Goal: Information Seeking & Learning: Learn about a topic

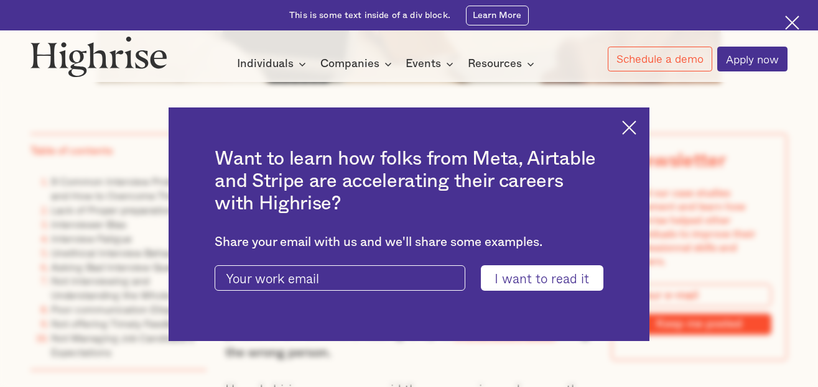
scroll to position [722, 0]
click at [633, 124] on img at bounding box center [629, 128] width 14 height 14
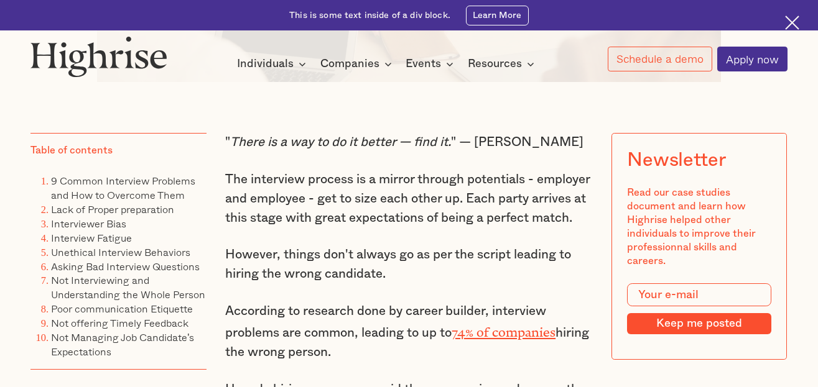
click at [475, 193] on p "The interview process is a mirror through potentials - employer and employee - …" at bounding box center [409, 198] width 368 height 57
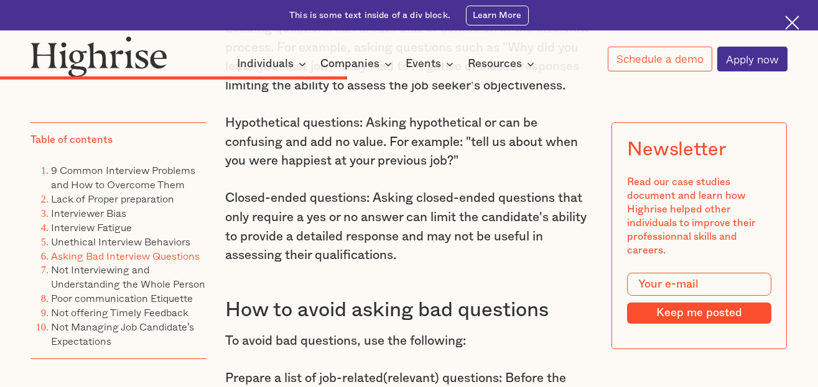
scroll to position [5498, 0]
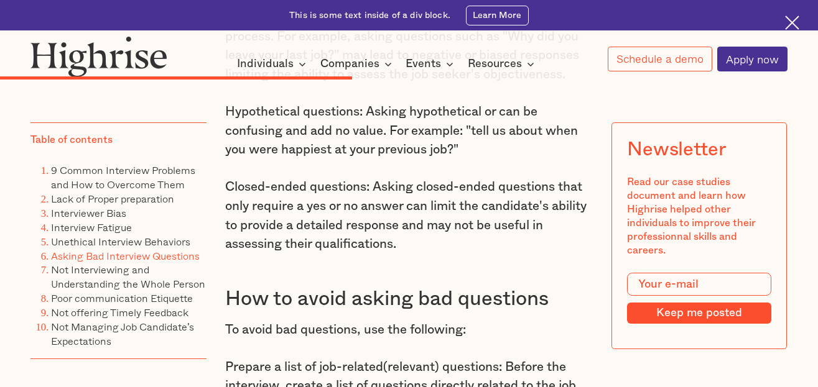
click at [407, 199] on div "4. Unethical Interview Behaviors Unethical interview behaviors refer to any pra…" at bounding box center [409, 53] width 368 height 2282
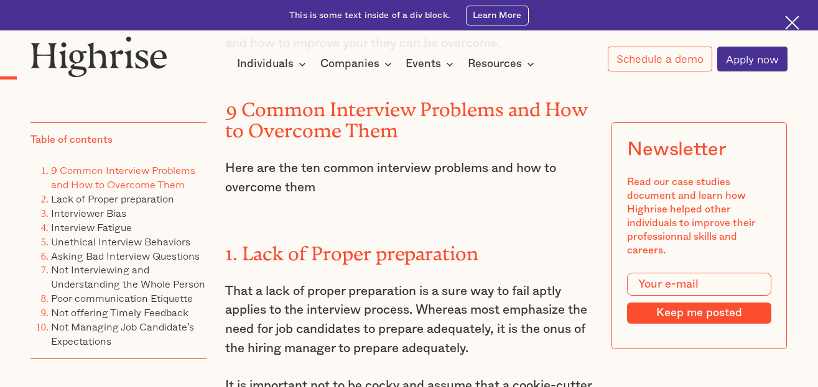
scroll to position [1144, 0]
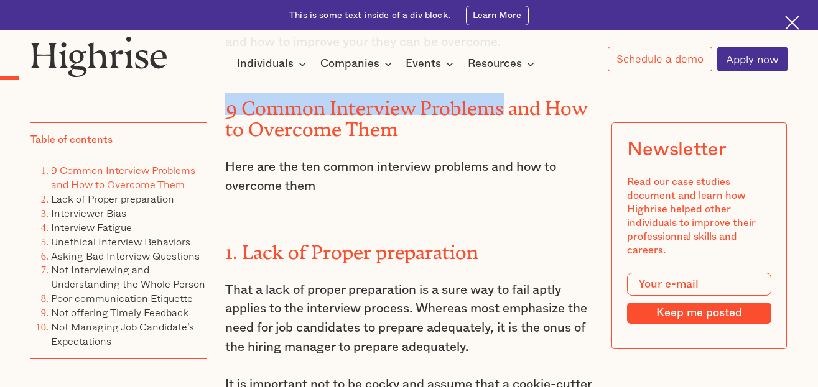
drag, startPoint x: 221, startPoint y: 130, endPoint x: 502, endPoint y: 131, distance: 280.5
click at [502, 131] on h2 "9 Common Interview Problems and How to Overcome Them" at bounding box center [409, 115] width 368 height 44
drag, startPoint x: 240, startPoint y: 129, endPoint x: 501, endPoint y: 124, distance: 261.3
click at [501, 124] on h2 "9 Common Interview Problems and How to Overcome Them" at bounding box center [409, 115] width 368 height 44
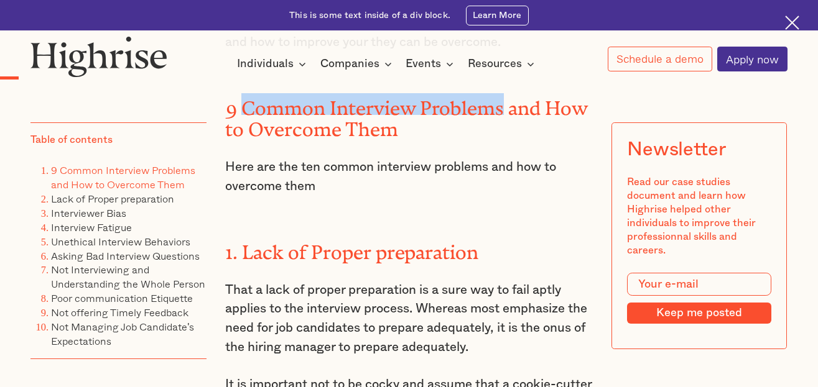
click at [501, 124] on h2 "9 Common Interview Problems and How to Overcome Them" at bounding box center [409, 115] width 368 height 44
drag, startPoint x: 240, startPoint y: 133, endPoint x: 504, endPoint y: 135, distance: 263.7
click at [504, 135] on h2 "9 Common Interview Problems and How to Overcome Them" at bounding box center [409, 115] width 368 height 44
copy h2 "Common Interview Problems"
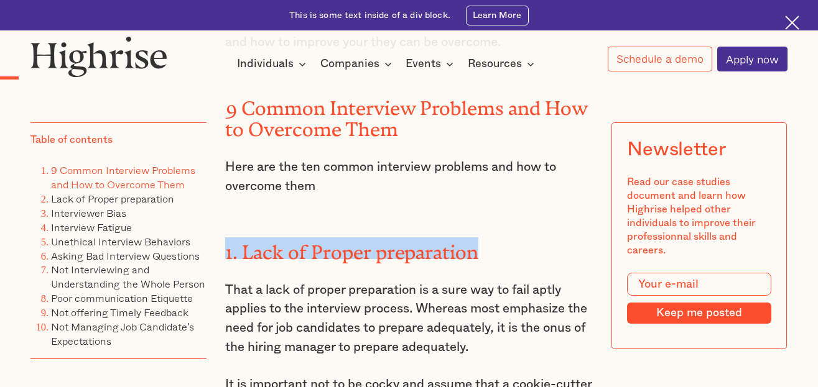
drag, startPoint x: 223, startPoint y: 276, endPoint x: 480, endPoint y: 283, distance: 257.0
click at [480, 259] on h2 "1. Lack of Proper preparation" at bounding box center [409, 249] width 368 height 22
copy h2 "1. Lack of Proper preparation"
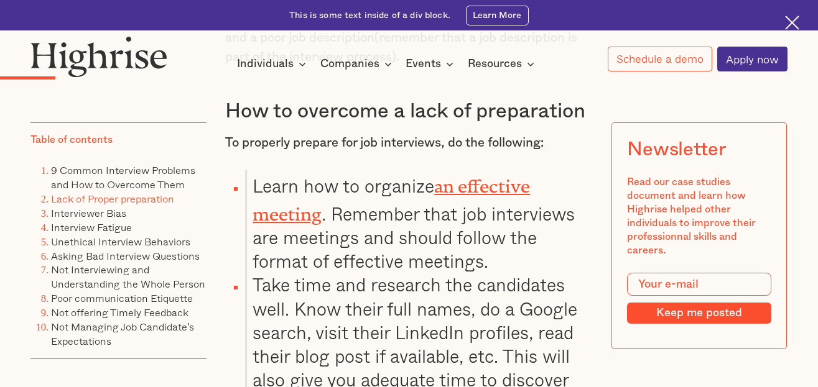
scroll to position [1500, 0]
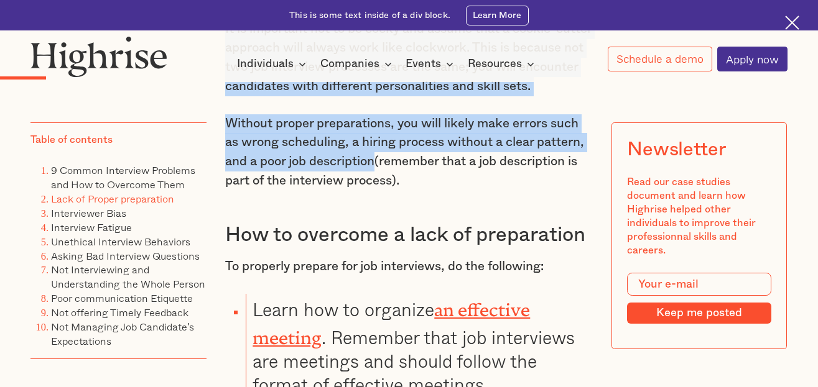
drag, startPoint x: 225, startPoint y: 169, endPoint x: 376, endPoint y: 214, distance: 158.4
copy div "That a lack of proper preparation is a sure way to fail aptly applies to the in…"
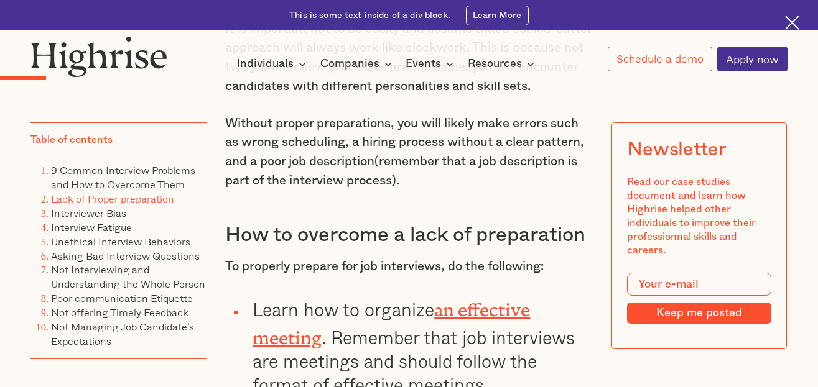
click at [389, 248] on h3 "How to overcome a lack of preparation" at bounding box center [409, 236] width 368 height 26
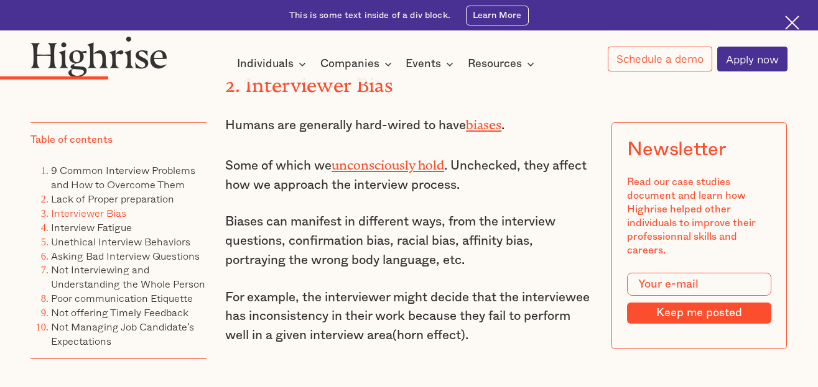
scroll to position [2321, 0]
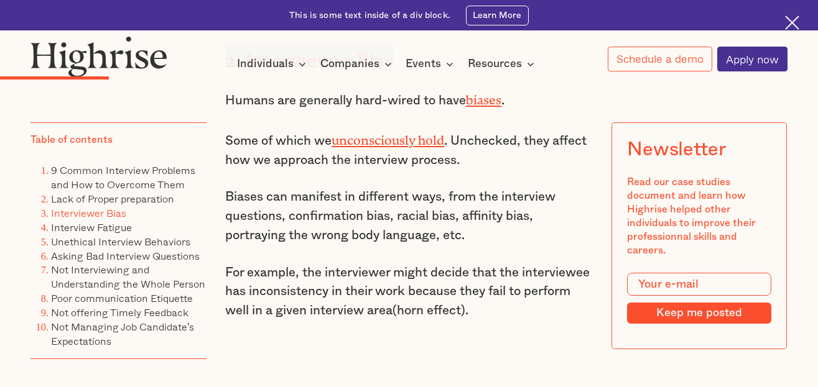
drag, startPoint x: 223, startPoint y: 132, endPoint x: 392, endPoint y: 136, distance: 168.6
click at [392, 62] on strong "2. Interviewer Bias" at bounding box center [309, 56] width 168 height 12
copy strong "2. Interviewer Bias"
click at [318, 170] on p "Some of which we unconsciously hold . Unchecked, they affect how we approach th…" at bounding box center [409, 150] width 368 height 42
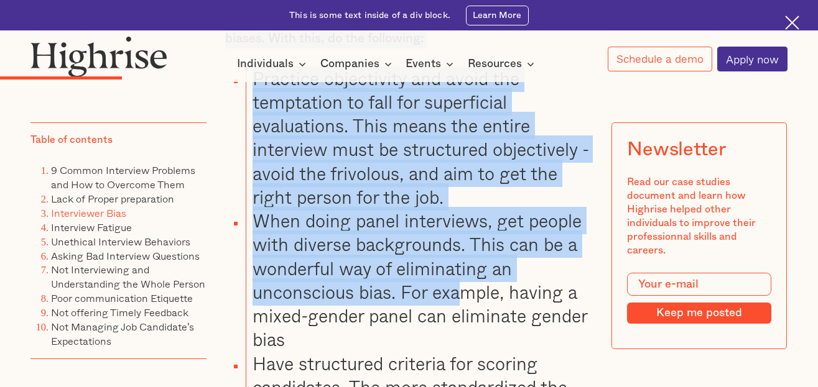
scroll to position [2918, 0]
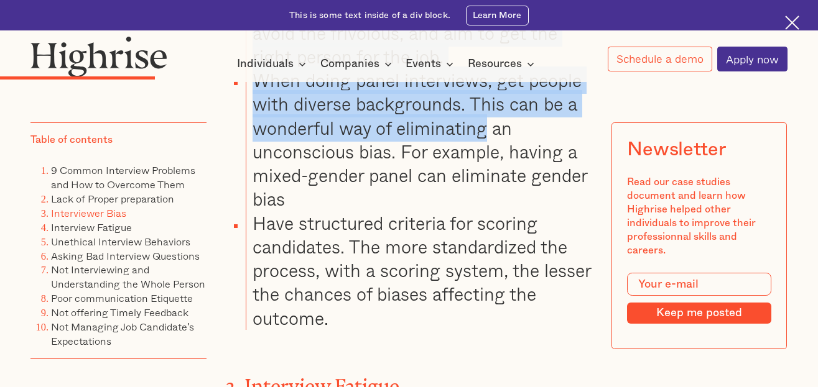
drag, startPoint x: 225, startPoint y: 126, endPoint x: 487, endPoint y: 203, distance: 273.6
click at [487, 203] on li "When doing panel interviews, get people with diverse backgrounds. This can be a…" at bounding box center [419, 139] width 347 height 143
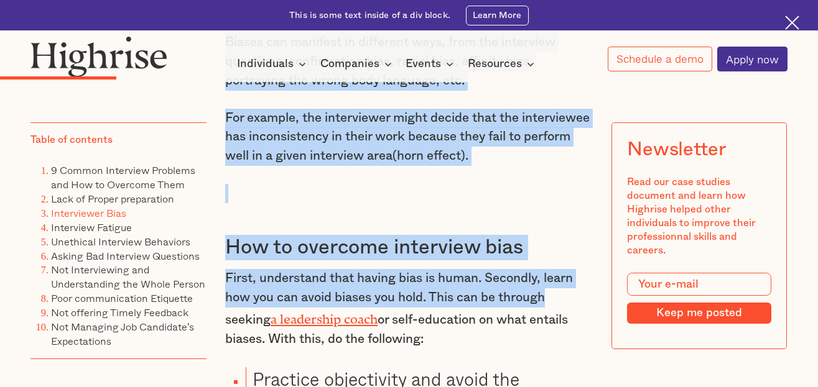
scroll to position [2487, 0]
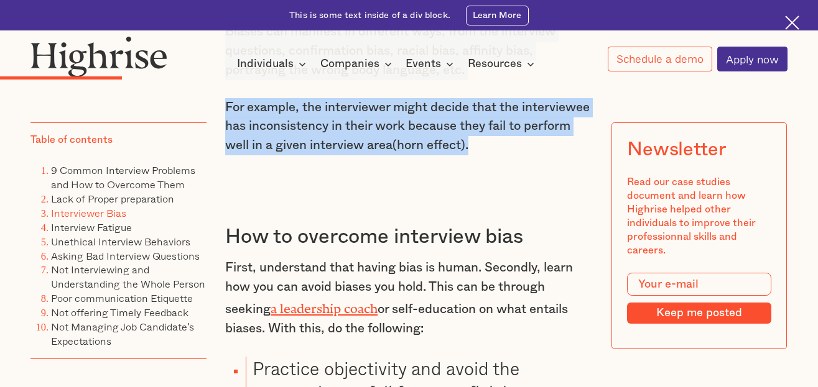
drag, startPoint x: 224, startPoint y: 124, endPoint x: 540, endPoint y: 220, distance: 330.2
click at [540, 220] on div "" There is a way to do it better — find it. " — Thomas Edison The interview pro…" at bounding box center [409, 132] width 368 height 3529
copy div "Humans are generally hard-wired to have biases . Some of which we unconsciously…"
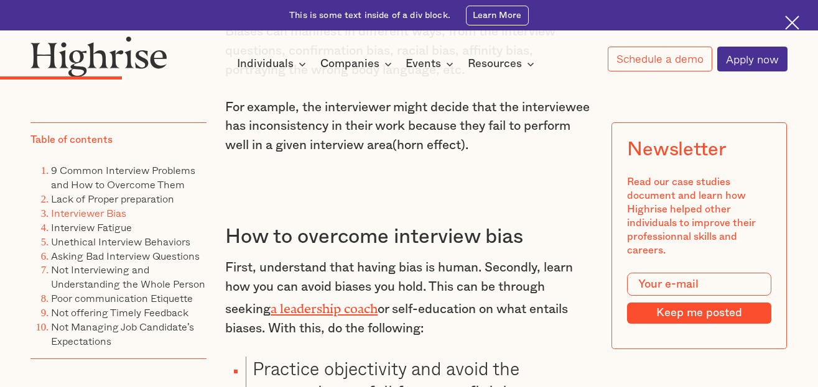
click at [362, 250] on h3 "How to overcome interview bias" at bounding box center [409, 238] width 368 height 26
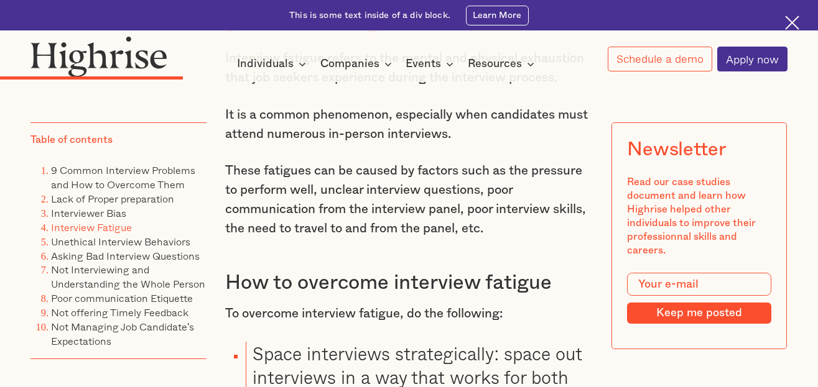
scroll to position [3233, 0]
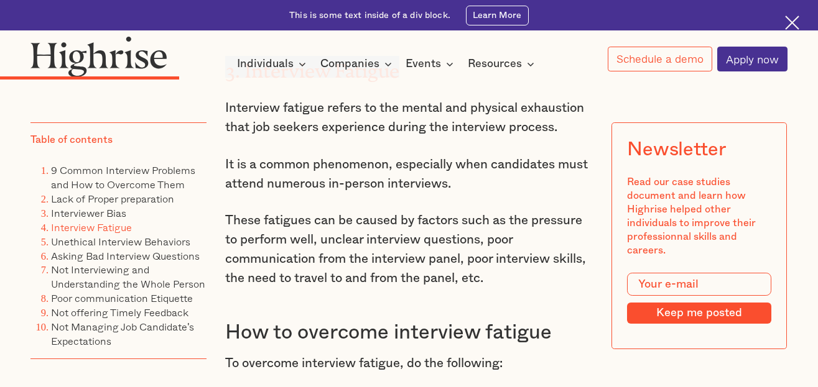
drag, startPoint x: 226, startPoint y: 147, endPoint x: 397, endPoint y: 148, distance: 171.1
click at [397, 78] on h2 "3. Interview Fatigue" at bounding box center [409, 67] width 368 height 22
copy h2 "3. Interview Fatigue"
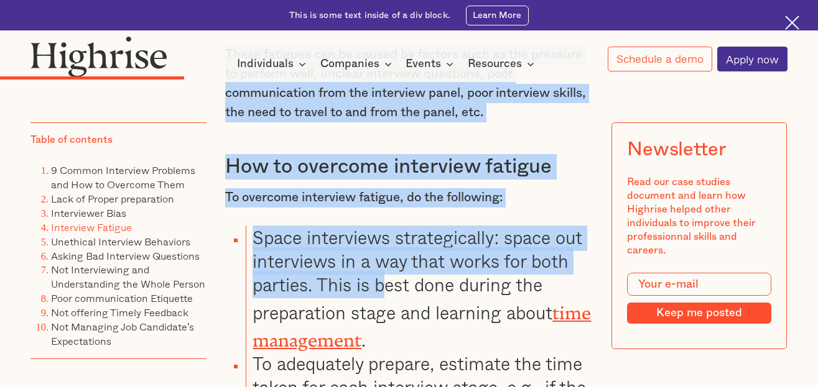
scroll to position [3425, 0]
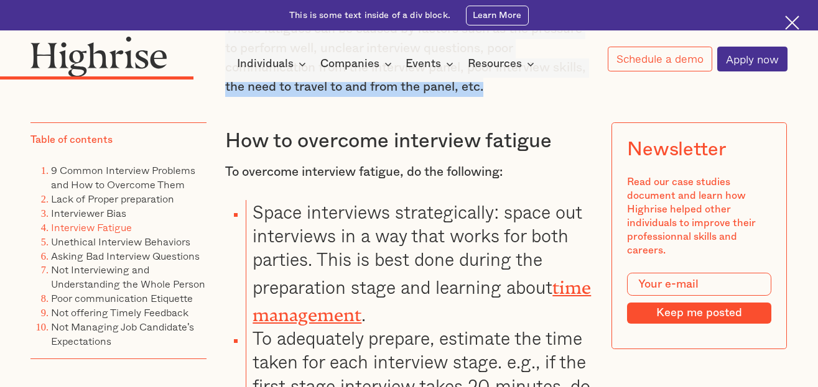
drag, startPoint x: 224, startPoint y: 188, endPoint x: 487, endPoint y: 166, distance: 264.1
copy div "Interview fatigue refers to the mental and physical exhaustion that job seekers…"
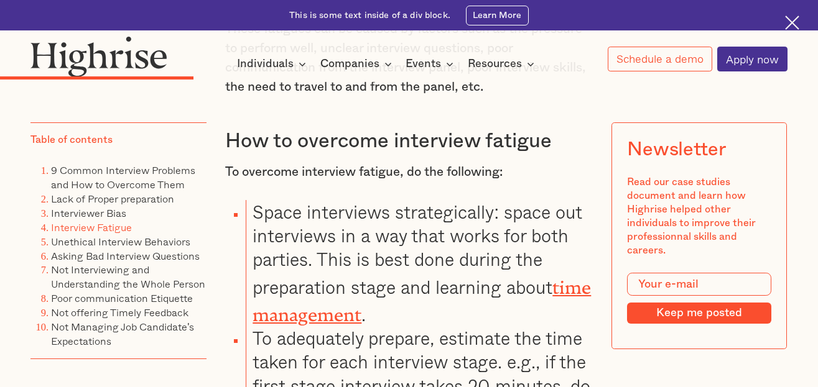
click at [382, 154] on h3 "How to overcome interview fatigue" at bounding box center [409, 142] width 368 height 26
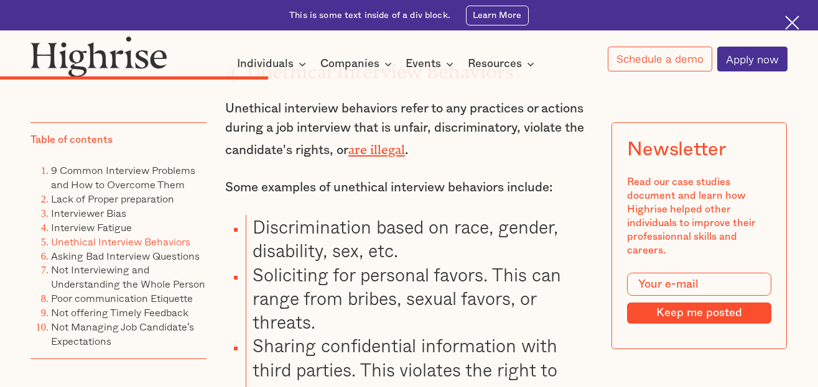
scroll to position [4395, 0]
drag, startPoint x: 226, startPoint y: 147, endPoint x: 514, endPoint y: 142, distance: 288.0
click at [514, 78] on h2 "4. Unethical Interview Behaviors" at bounding box center [409, 67] width 368 height 22
copy h2 "4. Unethical Interview Behaviors"
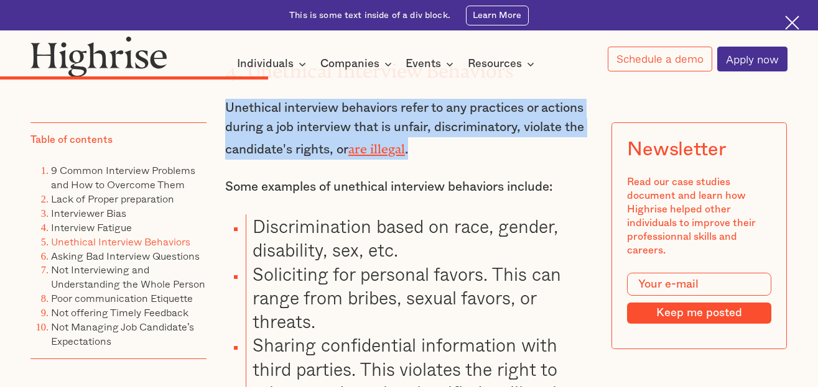
drag, startPoint x: 226, startPoint y: 183, endPoint x: 412, endPoint y: 226, distance: 191.5
click at [412, 159] on p "Unethical interview behaviors refer to any practices or actions during a job in…" at bounding box center [409, 129] width 368 height 60
copy p "Unethical interview behaviors refer to any practices or actions during a job in…"
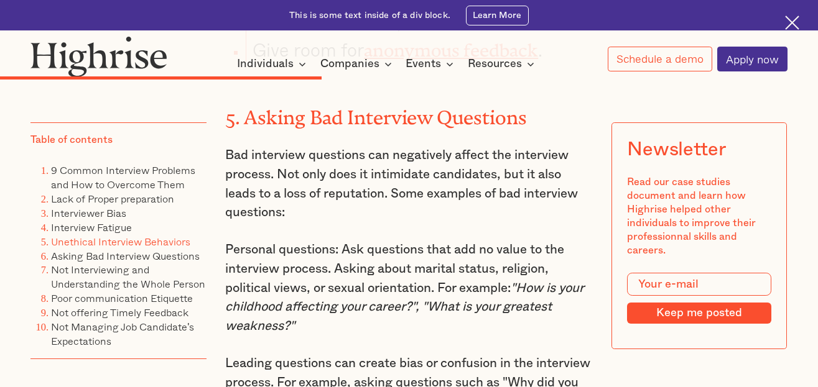
scroll to position [5166, 0]
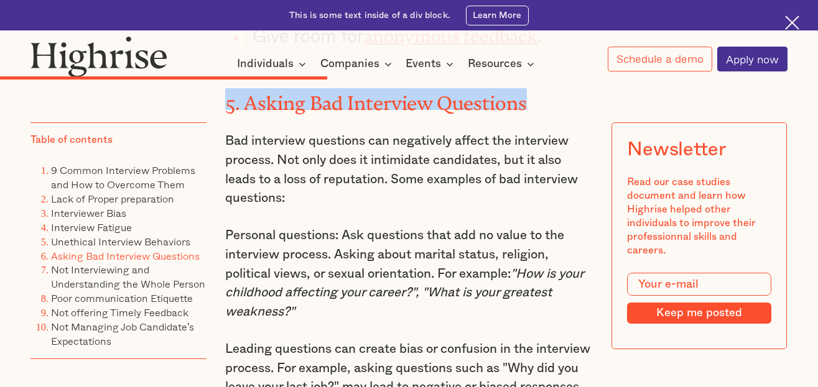
drag, startPoint x: 222, startPoint y: 175, endPoint x: 529, endPoint y: 174, distance: 307.3
copy h2 "5. Asking Bad Interview Questions"
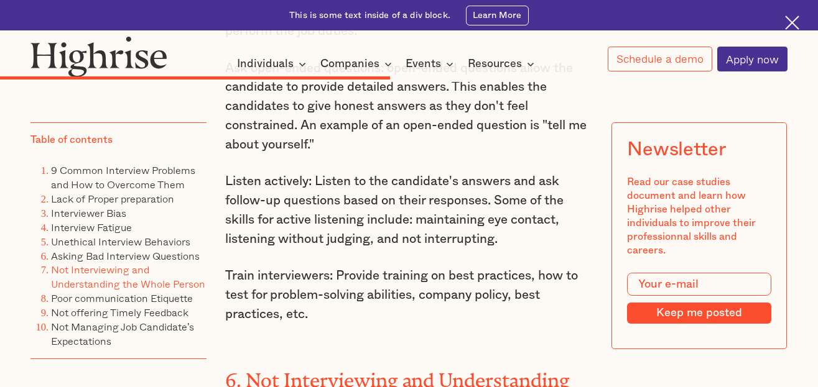
scroll to position [5724, 0]
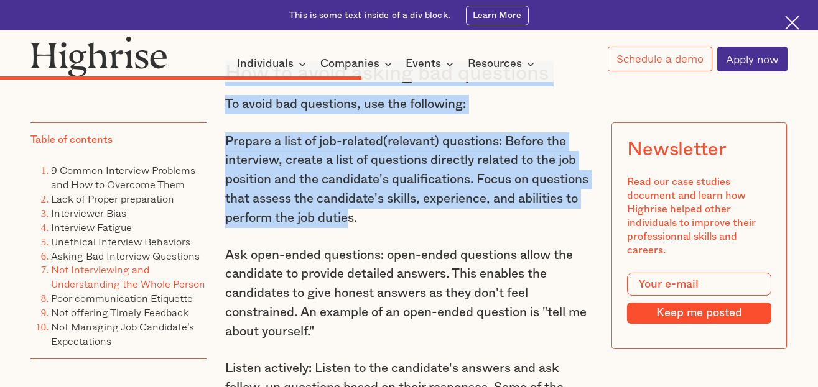
drag, startPoint x: 223, startPoint y: 218, endPoint x: 409, endPoint y: 315, distance: 209.5
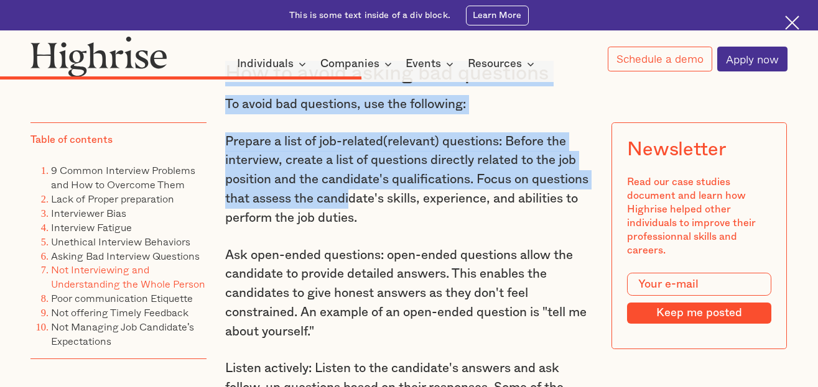
click at [409, 228] on p "Prepare a list of job-related(relevant) questions: Before the interview, create…" at bounding box center [409, 180] width 368 height 96
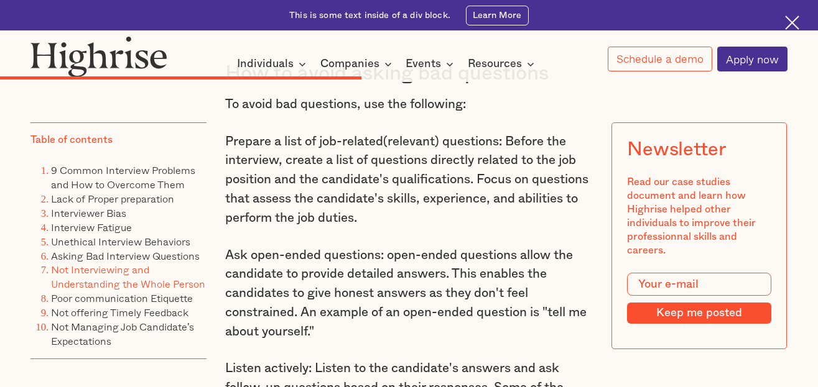
click at [426, 86] on h3 "How to avoid asking bad questions" at bounding box center [409, 74] width 368 height 26
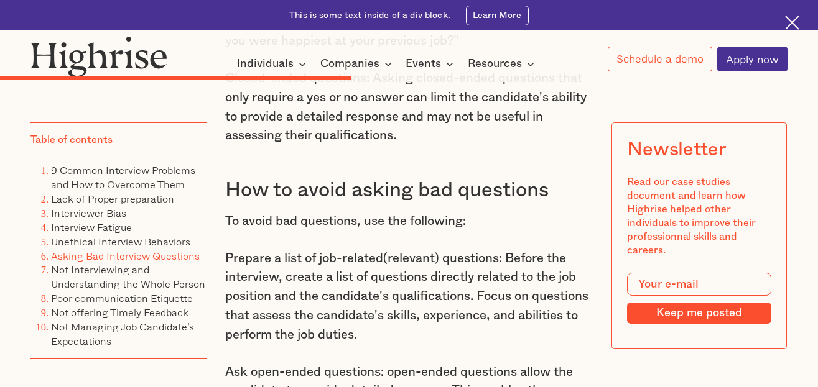
scroll to position [5585, 0]
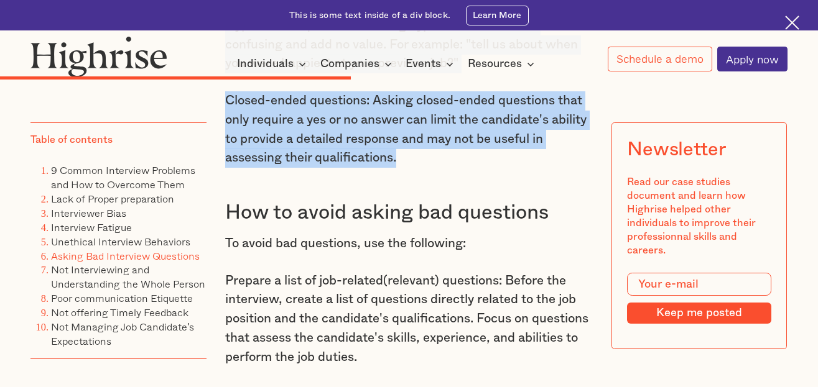
drag, startPoint x: 225, startPoint y: 132, endPoint x: 400, endPoint y: 262, distance: 218.0
click at [402, 73] on p "Hypothetical questions: Asking hypothetical or can be confusing and add no valu…" at bounding box center [409, 44] width 368 height 57
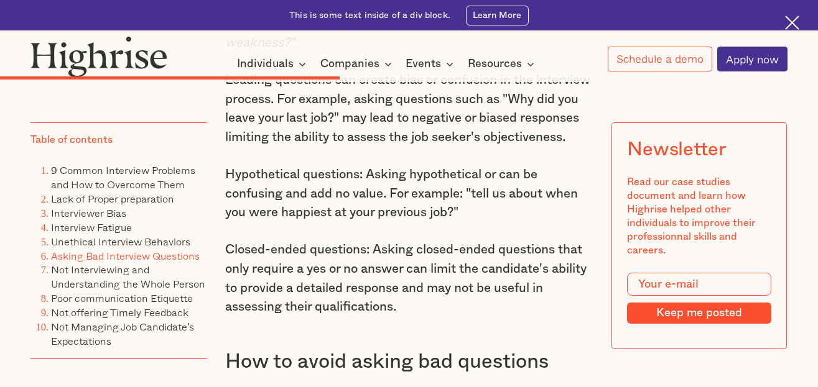
scroll to position [5460, 0]
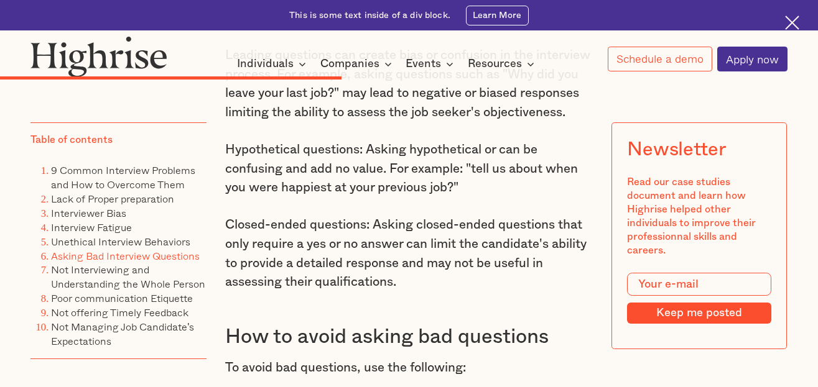
click at [401, 123] on p "Leading questions can create bias or confusion in the interview process. For ex…" at bounding box center [409, 84] width 368 height 77
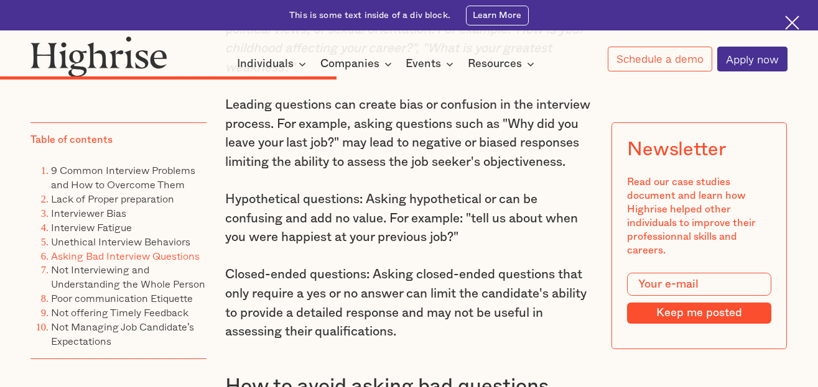
scroll to position [5386, 0]
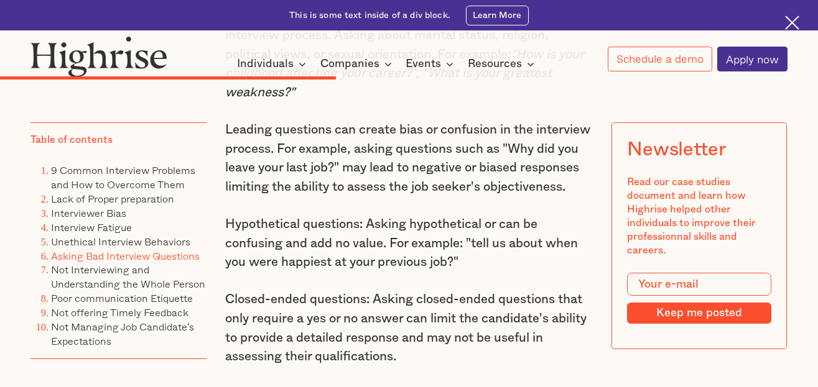
click at [385, 197] on p "Leading questions can create bias or confusion in the interview process. For ex…" at bounding box center [409, 159] width 368 height 77
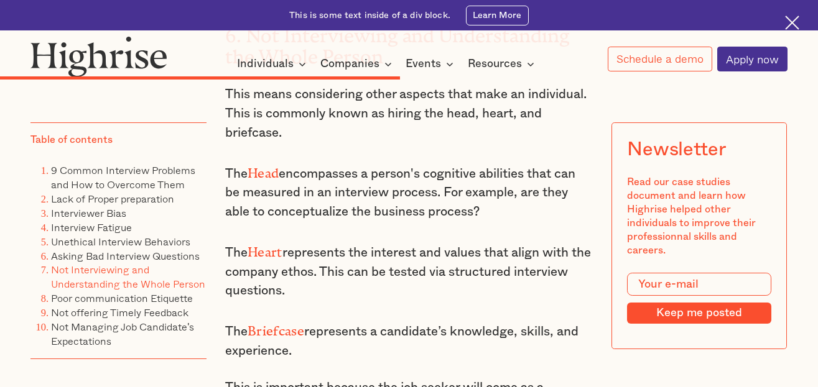
scroll to position [6232, 0]
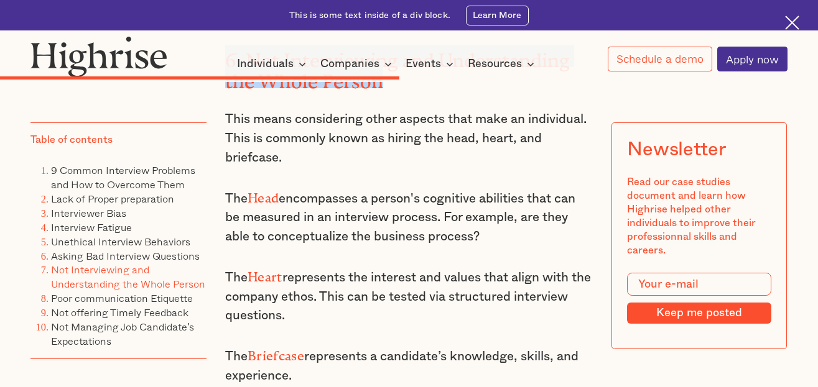
drag, startPoint x: 224, startPoint y: 165, endPoint x: 386, endPoint y: 189, distance: 163.5
click at [386, 89] on h2 "6. Not Interviewing and Understanding the Whole Person" at bounding box center [409, 67] width 368 height 44
click at [389, 167] on p "This means considering other aspects that make an individual. This is commonly …" at bounding box center [409, 138] width 368 height 57
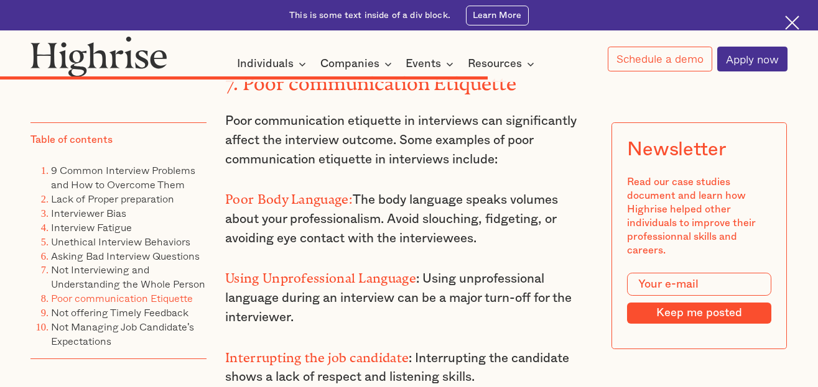
scroll to position [7426, 0]
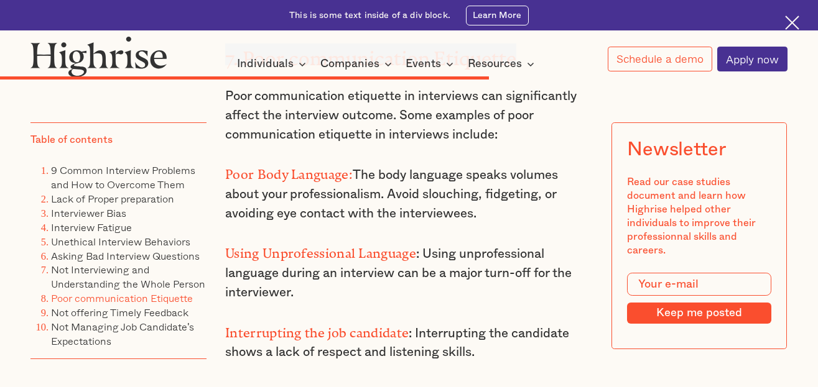
drag, startPoint x: 226, startPoint y: 162, endPoint x: 519, endPoint y: 159, distance: 293.6
click at [519, 65] on h2 "7. Poor communication Etiquette" at bounding box center [409, 55] width 368 height 22
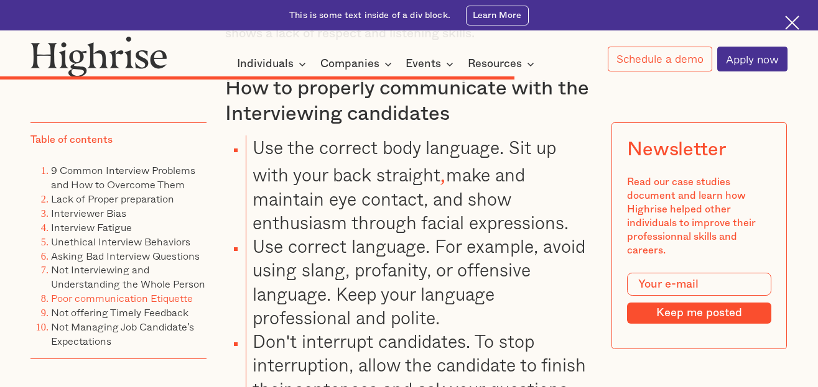
scroll to position [7723, 0]
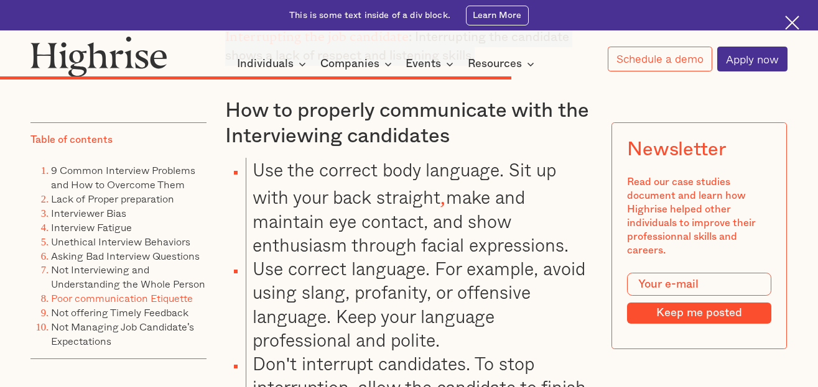
drag, startPoint x: 228, startPoint y: 202, endPoint x: 484, endPoint y: 159, distance: 259.3
click at [484, 159] on div "How to interview and understand the whole Person To interview the whole person,…" at bounding box center [409, 312] width 368 height 2013
click at [374, 257] on li "Use the correct body language. Sit up with your back straight , make and mainta…" at bounding box center [419, 207] width 347 height 99
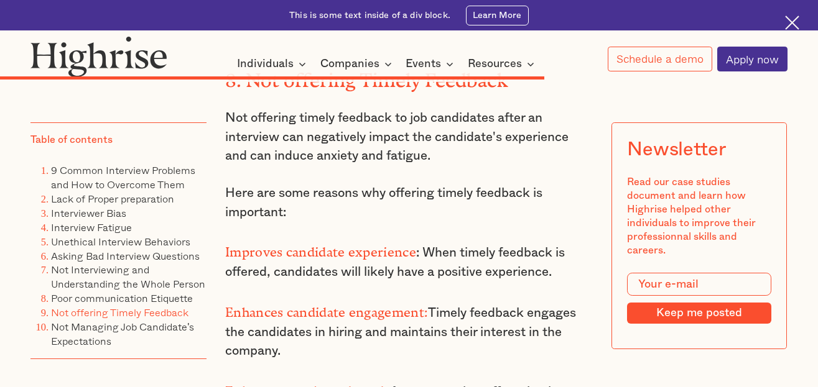
scroll to position [8170, 0]
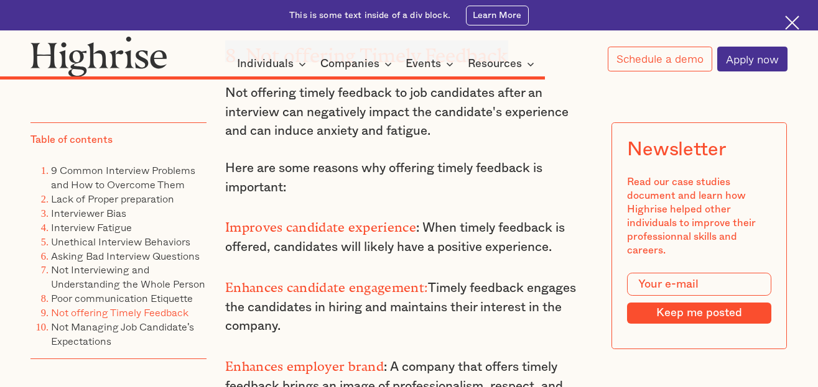
drag, startPoint x: 224, startPoint y: 155, endPoint x: 516, endPoint y: 137, distance: 292.9
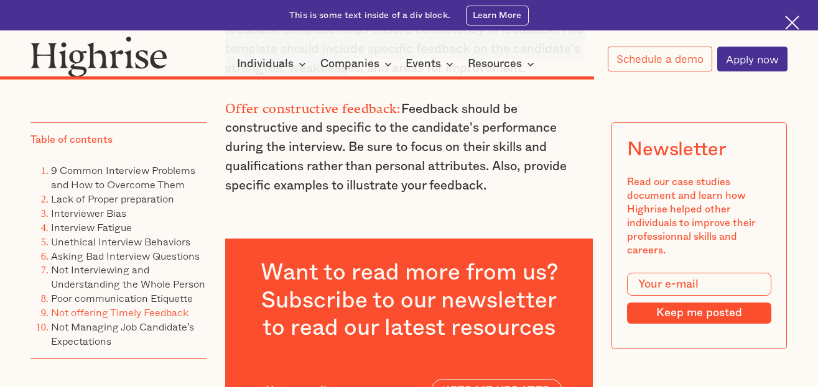
scroll to position [8840, 0]
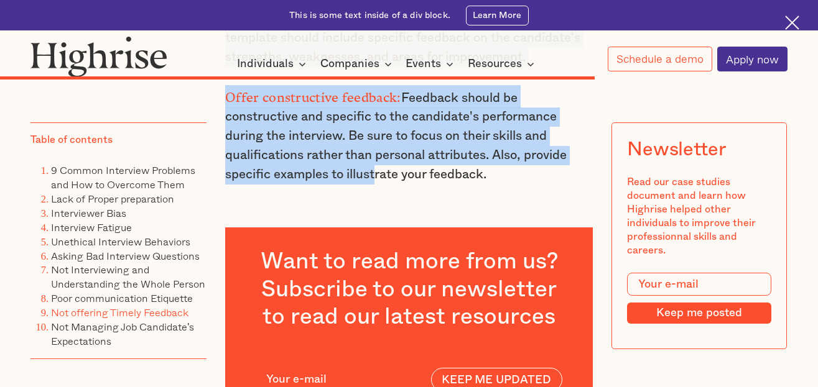
drag, startPoint x: 224, startPoint y: 190, endPoint x: 371, endPoint y: 271, distance: 167.9
click at [371, 185] on p "Offer constructive feedback: Feedback should be constructive and specific to th…" at bounding box center [409, 135] width 368 height 100
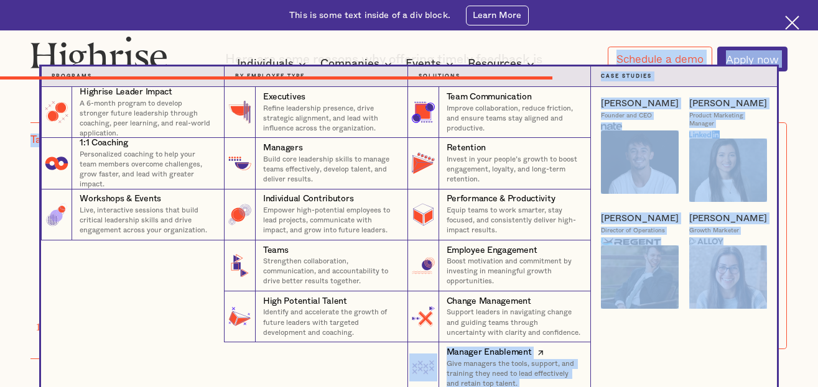
scroll to position [8390, 0]
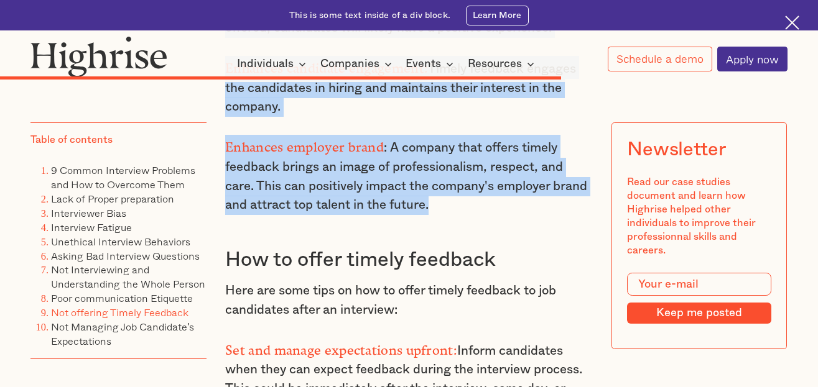
drag, startPoint x: 223, startPoint y: 148, endPoint x: 437, endPoint y: 305, distance: 265.7
click at [414, 215] on p "Enhances employer brand : A company that offers timely feedback brings an image…" at bounding box center [409, 175] width 368 height 80
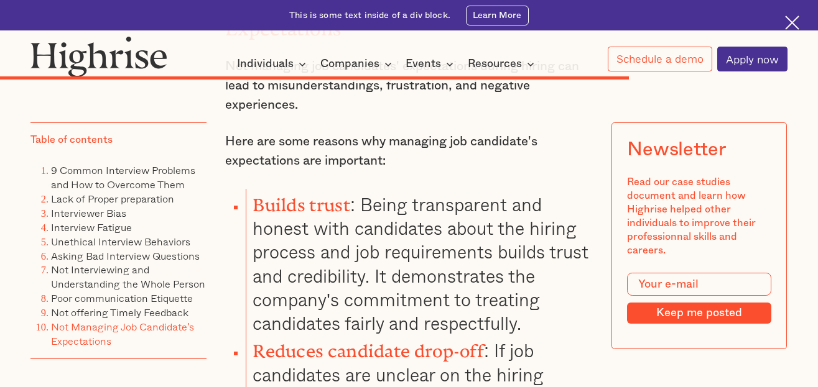
scroll to position [9286, 0]
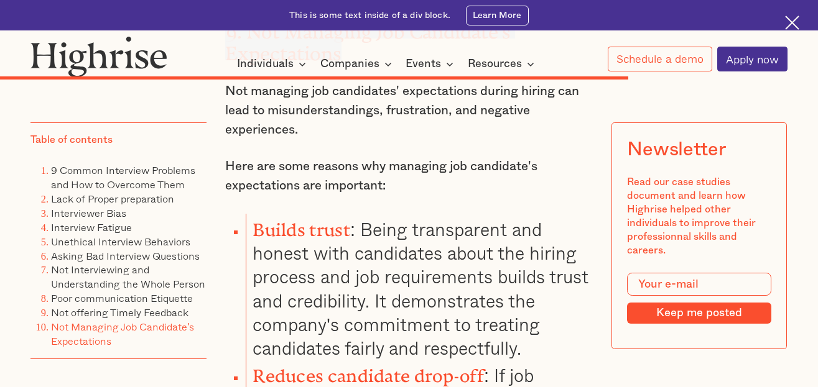
drag, startPoint x: 225, startPoint y: 125, endPoint x: 351, endPoint y: 151, distance: 129.4
click at [351, 60] on h2 "9. Not Managing Job Candidate's Expectations" at bounding box center [409, 39] width 368 height 44
click at [342, 139] on p "Not managing job candidates' expectations during hiring can lead to misundersta…" at bounding box center [409, 110] width 368 height 57
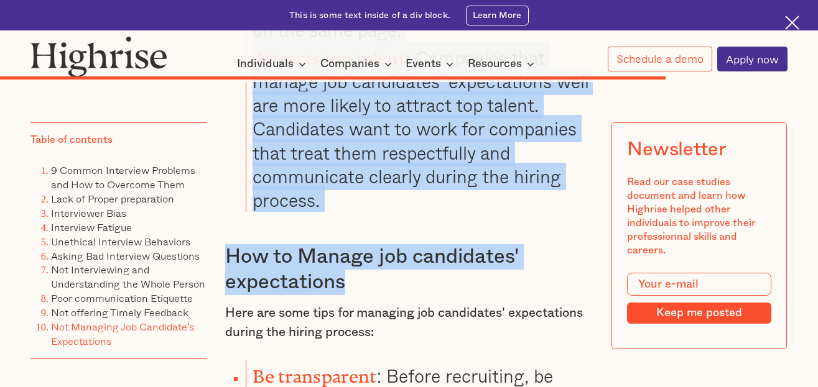
scroll to position [9973, 0]
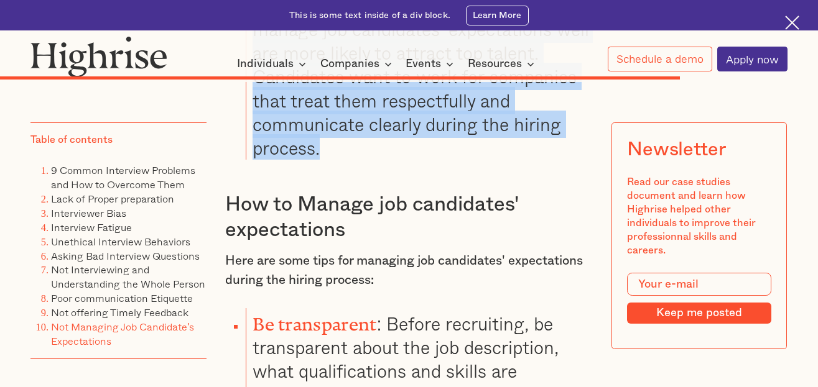
drag, startPoint x: 224, startPoint y: 186, endPoint x: 322, endPoint y: 246, distance: 114.8
click at [322, 246] on div "9. Not Managing Job Candidate's Expectations Not managing job candidates' expec…" at bounding box center [409, 166] width 368 height 1755
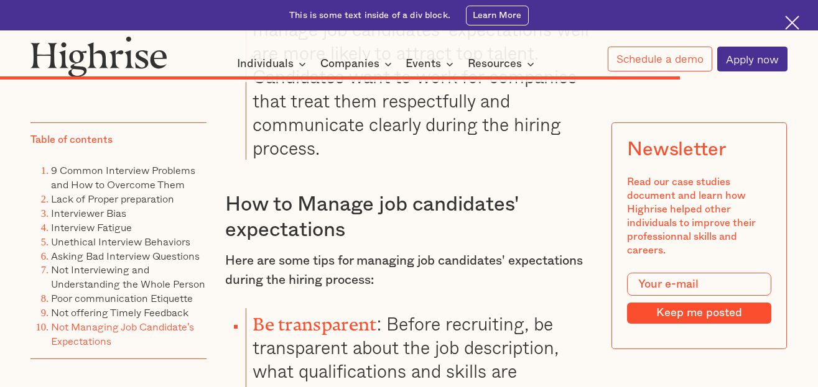
click at [383, 243] on h3 "How to Manage job candidates' expectations" at bounding box center [409, 217] width 368 height 51
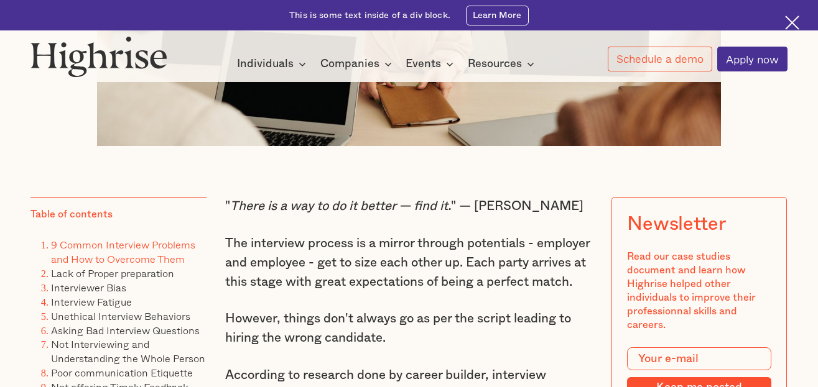
scroll to position [503, 0]
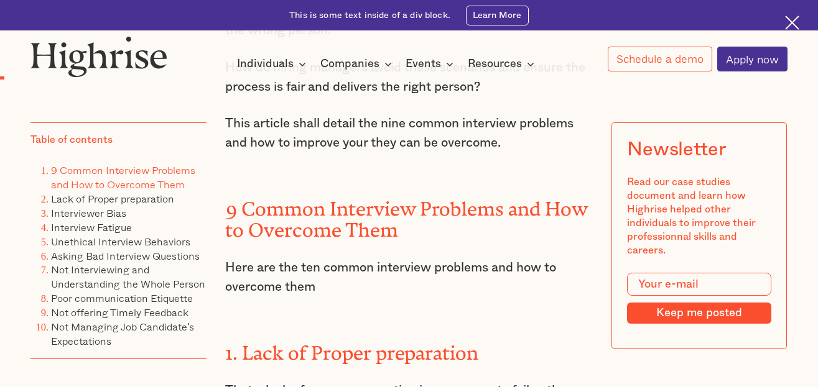
scroll to position [1075, 0]
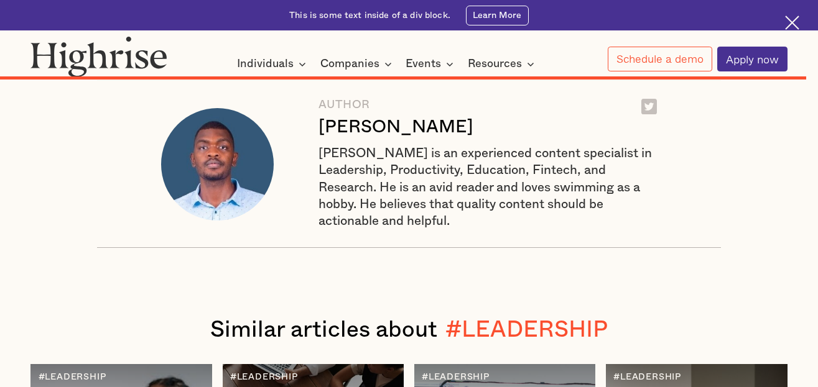
scroll to position [11608, 0]
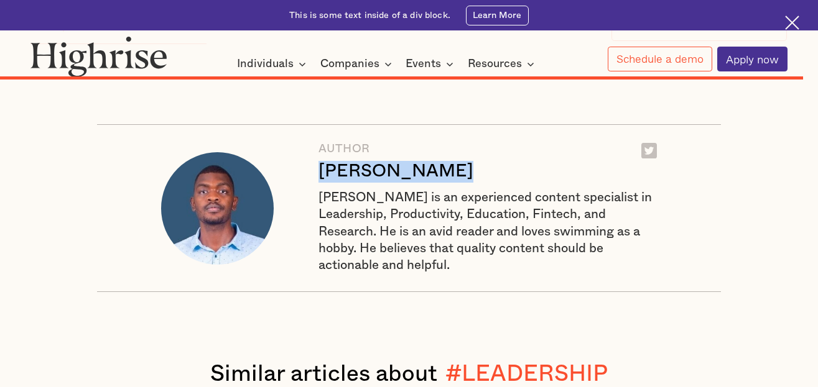
drag, startPoint x: 316, startPoint y: 232, endPoint x: 457, endPoint y: 226, distance: 140.7
click at [457, 226] on div "AUTHOR Andrew Langat Andrew Langat is an experienced content specialist in Lead…" at bounding box center [409, 208] width 624 height 168
copy div "[PERSON_NAME]"
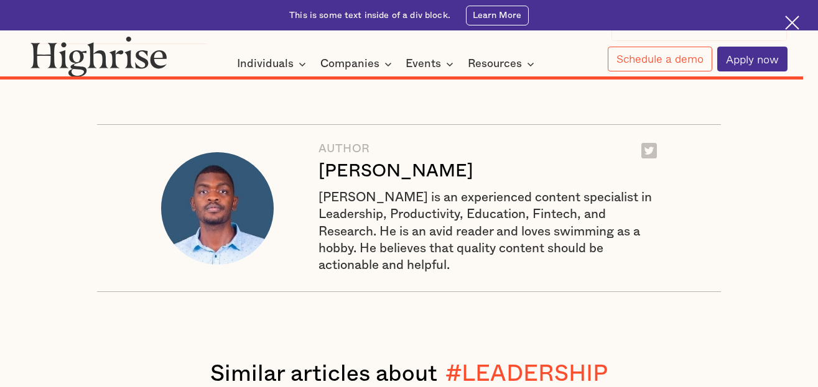
click at [322, 292] on div "AUTHOR Andrew Langat Andrew Langat is an experienced content specialist in Lead…" at bounding box center [409, 208] width 624 height 168
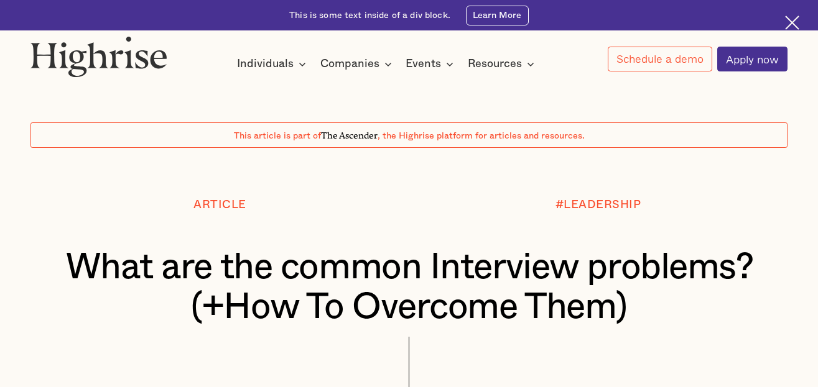
click at [405, 237] on div "Article" at bounding box center [219, 223] width 378 height 49
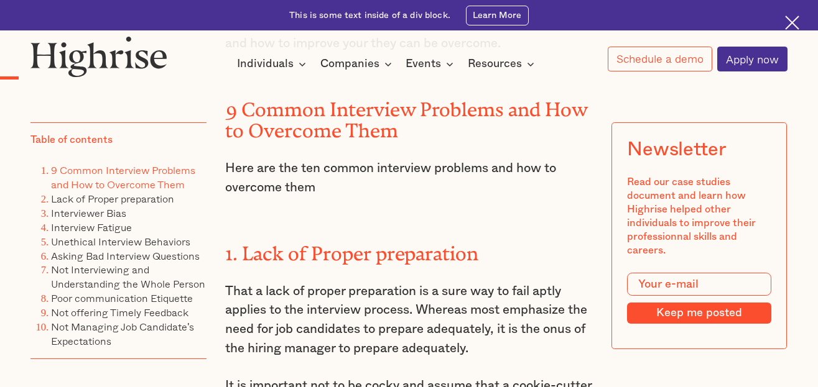
scroll to position [1144, 0]
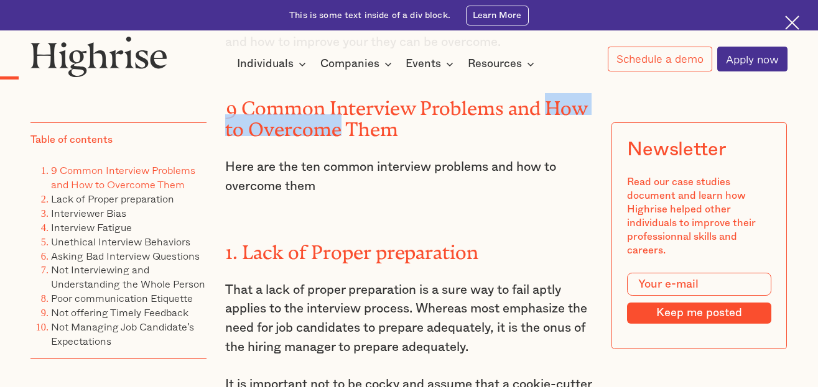
drag, startPoint x: 545, startPoint y: 131, endPoint x: 338, endPoint y: 156, distance: 209.3
click at [338, 137] on h2 "9 Common Interview Problems and How to Overcome Them" at bounding box center [409, 115] width 368 height 44
copy h2 "How to Overcome"
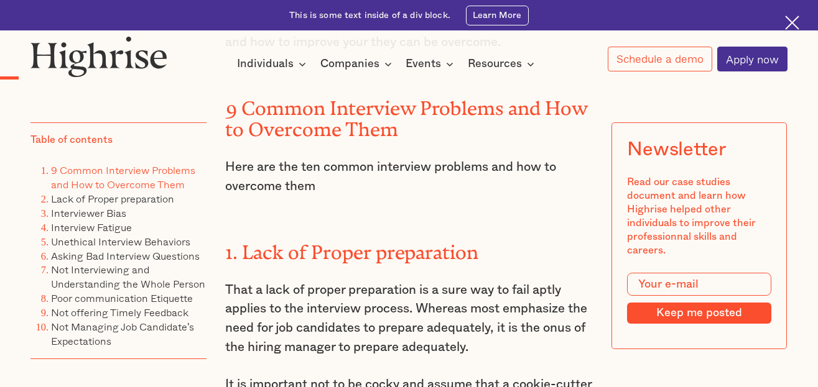
click at [351, 325] on p "That a lack of proper preparation is a sure way to fail aptly applies to the in…" at bounding box center [409, 319] width 368 height 77
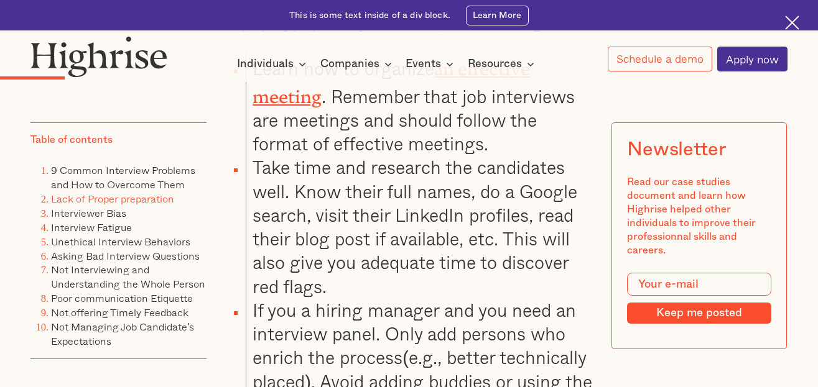
scroll to position [1717, 0]
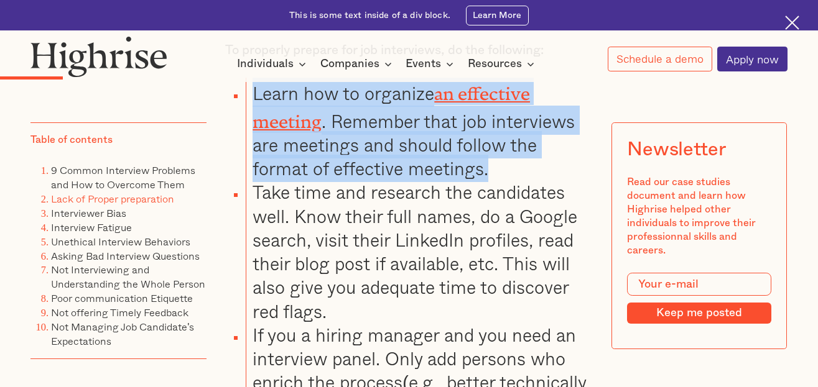
drag, startPoint x: 250, startPoint y: 142, endPoint x: 493, endPoint y: 223, distance: 255.5
click at [493, 180] on li "Learn how to organize an effective meeting . Remember that job interviews are m…" at bounding box center [419, 129] width 347 height 103
copy li "Learn how to organize an effective meeting . Remember that job interviews are m…"
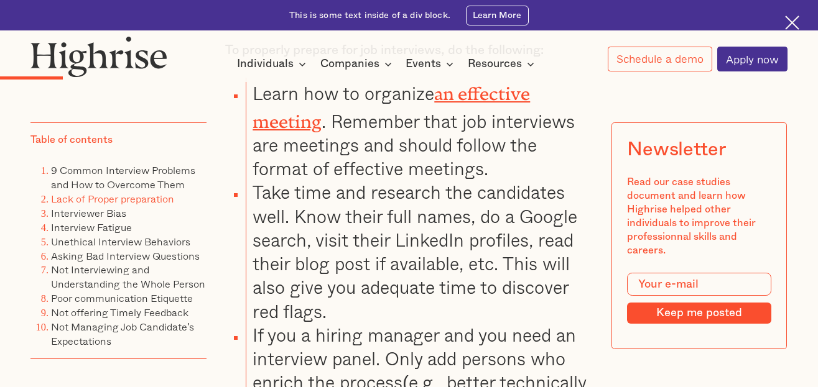
click at [302, 232] on li "Take time and research the candidates well. Know their full names, do a Google …" at bounding box center [419, 251] width 347 height 143
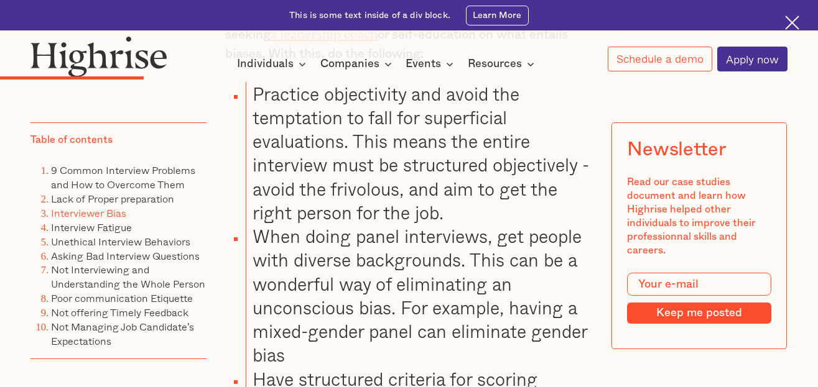
scroll to position [2787, 0]
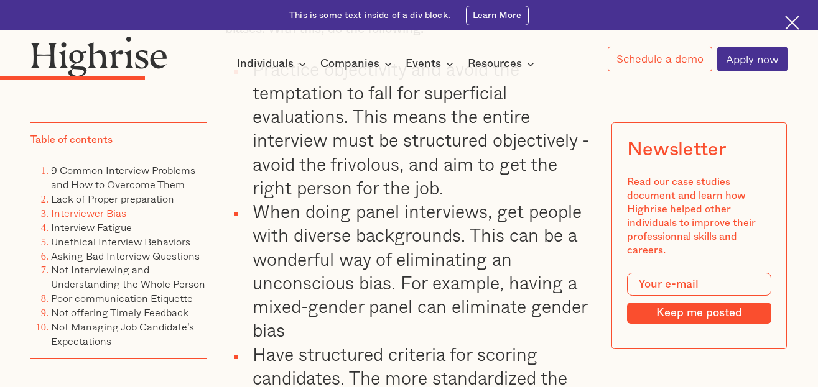
click at [312, 311] on li "When doing panel interviews, get people with diverse backgrounds. This can be a…" at bounding box center [419, 271] width 347 height 143
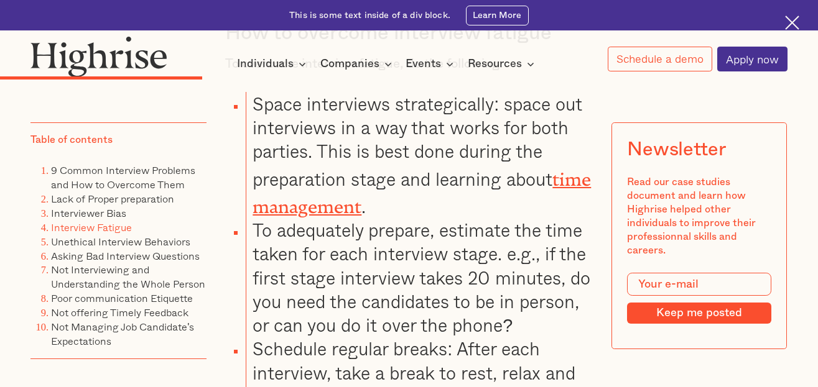
scroll to position [3558, 0]
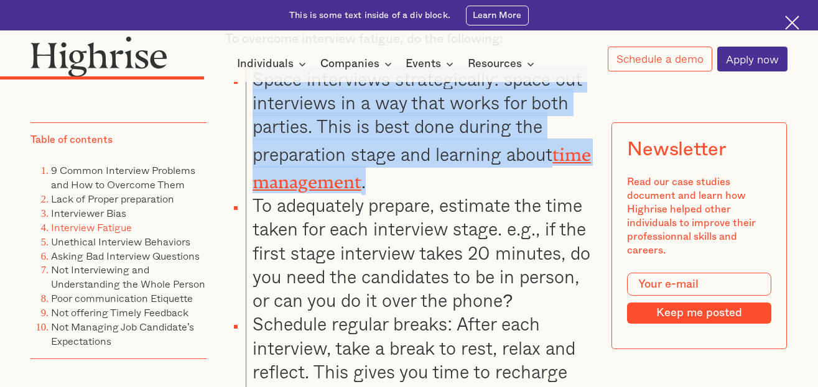
drag, startPoint x: 253, startPoint y: 159, endPoint x: 410, endPoint y: 254, distance: 183.0
click at [410, 193] on li "Space interviews strategically: space out interviews in a way that works for bo…" at bounding box center [419, 130] width 347 height 126
copy li "Space interviews strategically: space out interviews in a way that works for bo…"
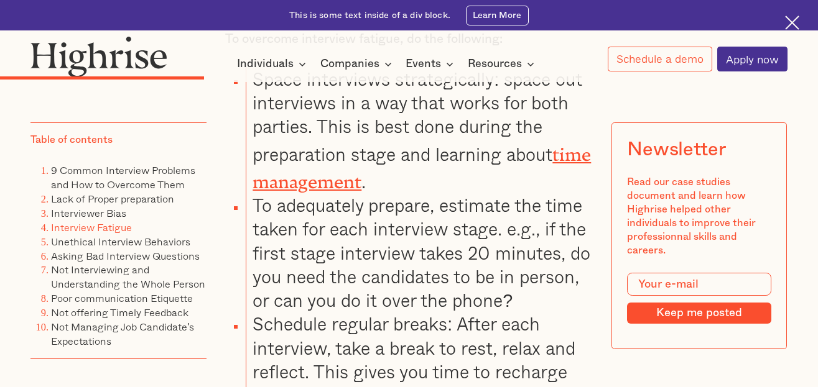
click at [361, 312] on li "To adequately prepare, estimate the time taken for each interview stage. e.g., …" at bounding box center [419, 252] width 347 height 119
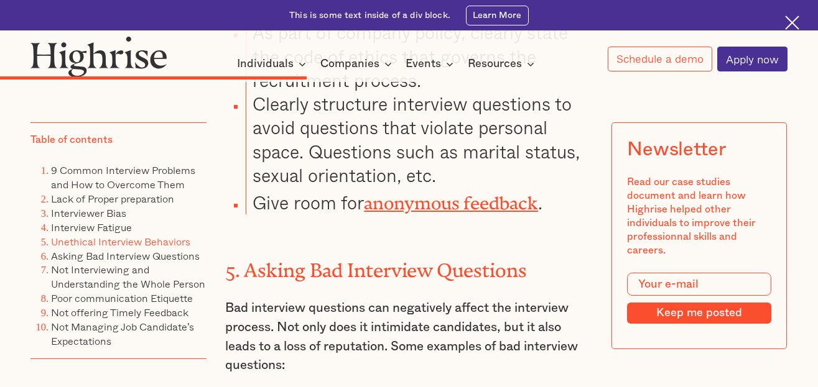
scroll to position [5001, 0]
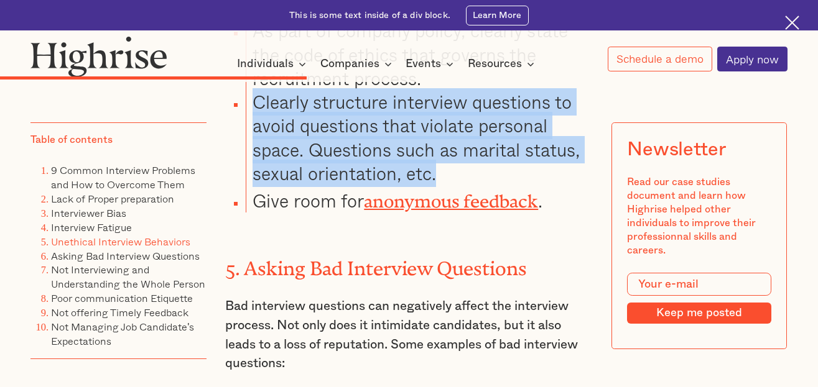
drag, startPoint x: 254, startPoint y: 182, endPoint x: 443, endPoint y: 252, distance: 201.1
click at [443, 185] on li "Clearly structure interview questions to avoid questions that violate personal …" at bounding box center [419, 137] width 347 height 95
copy li "Clearly structure interview questions to avoid questions that violate personal …"
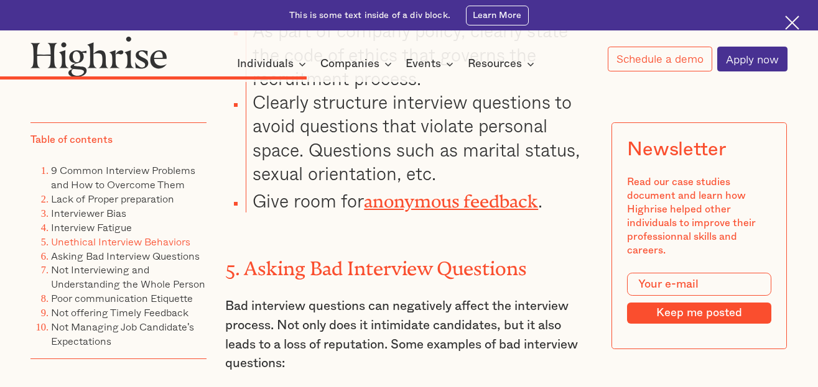
click at [315, 213] on li "Give room for anonymous feedback ." at bounding box center [419, 198] width 347 height 27
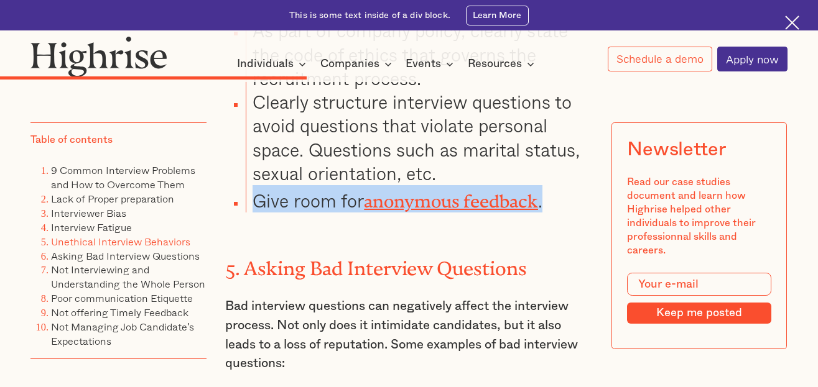
drag, startPoint x: 251, startPoint y: 276, endPoint x: 565, endPoint y: 283, distance: 314.2
click at [565, 213] on li "Give room for anonymous feedback ." at bounding box center [419, 198] width 347 height 27
copy li "Give room for anonymous feedback ."
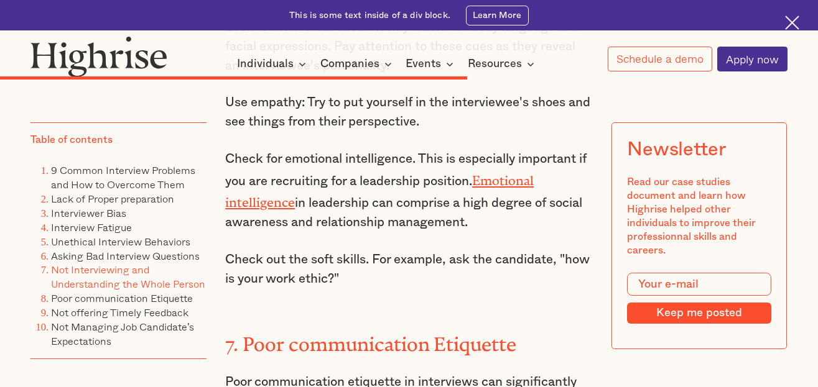
scroll to position [7140, 0]
drag, startPoint x: 223, startPoint y: 137, endPoint x: 397, endPoint y: 173, distance: 177.1
click at [397, 75] on p "Look for nonverbal cues: Keenly watch for body language and facial expressions.…" at bounding box center [409, 45] width 368 height 57
copy p "Look for nonverbal cues: Keenly watch for body language and facial expressions.…"
click at [352, 131] on p "Use empathy: Try to put yourself in the interviewee's shoes and see things from…" at bounding box center [409, 112] width 368 height 39
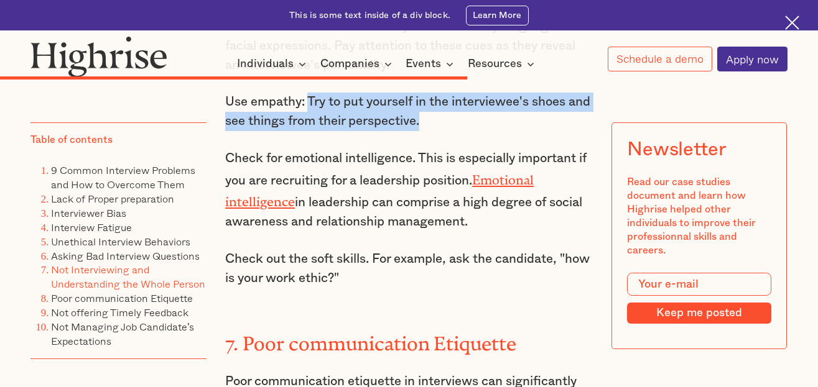
drag, startPoint x: 309, startPoint y: 211, endPoint x: 450, endPoint y: 234, distance: 143.7
click at [450, 131] on p "Use empathy: Try to put yourself in the interviewee's shoes and see things from…" at bounding box center [409, 112] width 368 height 39
copy p "Try to put yourself in the interviewee's shoes and see things from their perspe…"
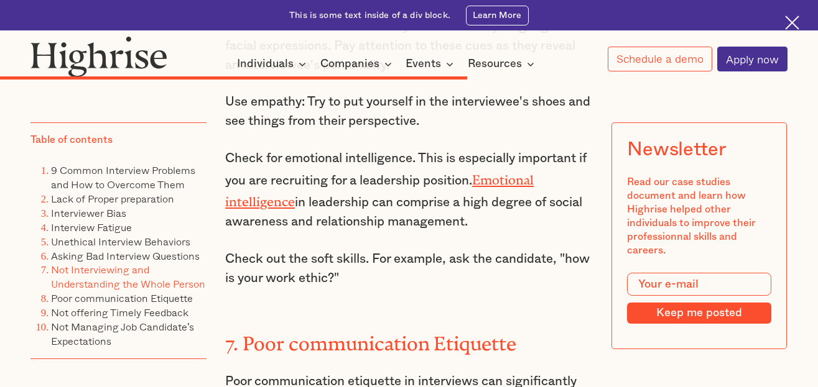
click at [341, 232] on p "Check for emotional intelligence. This is especially important if you are recru…" at bounding box center [409, 190] width 368 height 83
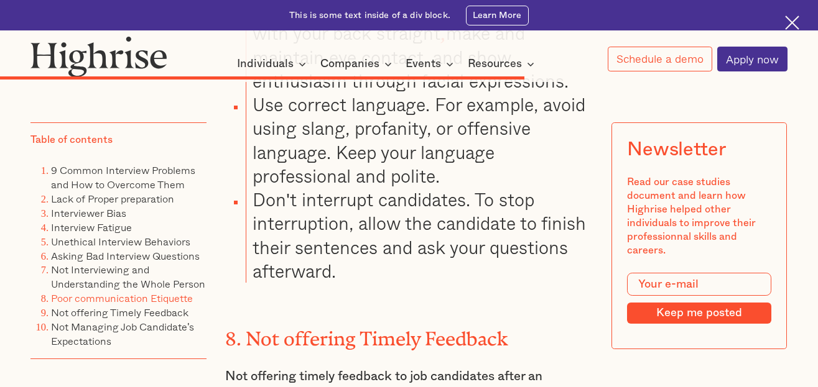
scroll to position [7912, 0]
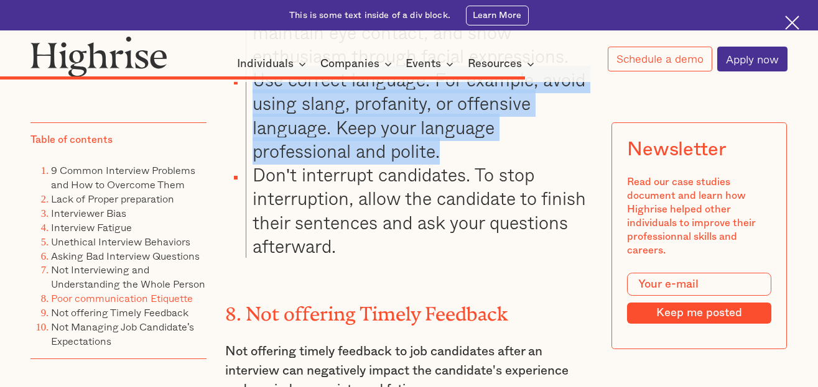
drag, startPoint x: 253, startPoint y: 180, endPoint x: 440, endPoint y: 253, distance: 200.9
click at [440, 163] on li "Use correct language. For example, avoid using slang, profanity, or offensive l…" at bounding box center [419, 115] width 347 height 95
copy li "Use correct language. For example, avoid using slang, profanity, or offensive l…"
click at [327, 163] on li "Use correct language. For example, avoid using slang, profanity, or offensive l…" at bounding box center [419, 115] width 347 height 95
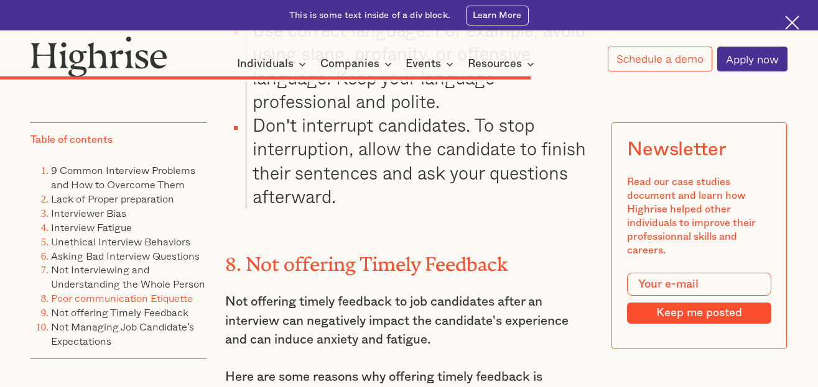
scroll to position [7986, 0]
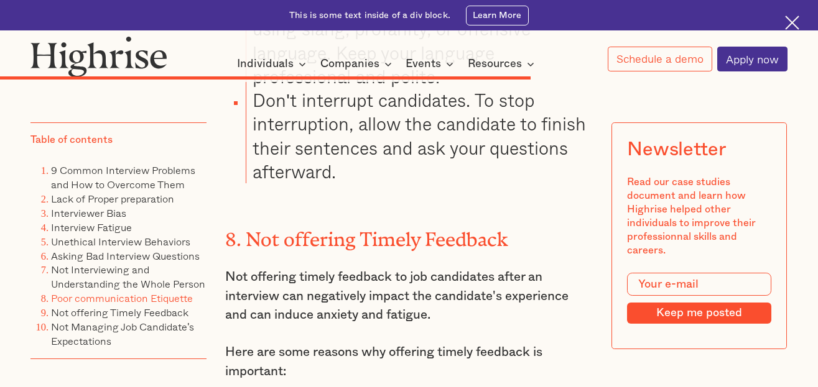
click at [325, 183] on li "Don't interrupt candidates. To stop interruption, allow the candidate to finish…" at bounding box center [419, 135] width 347 height 95
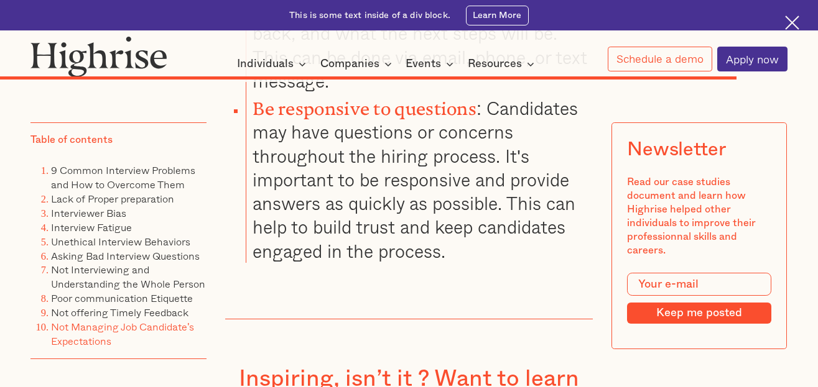
scroll to position [10748, 0]
